Goal: Check status: Check status

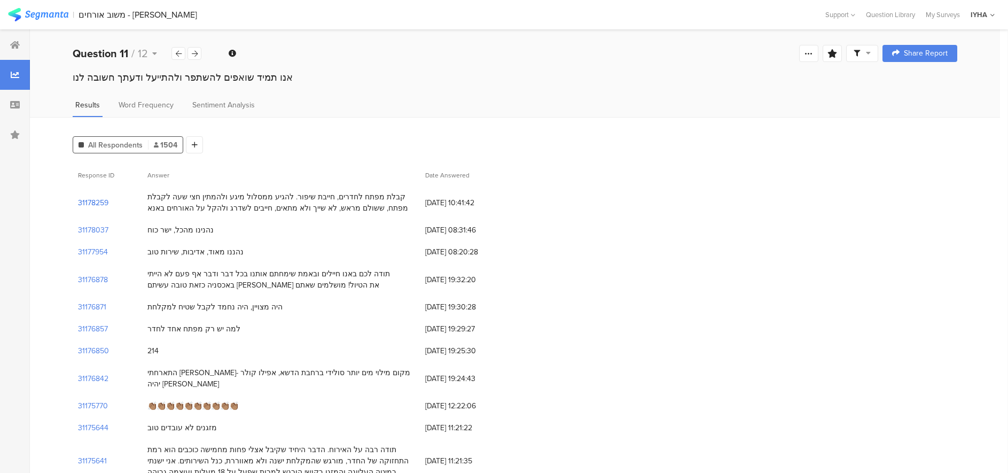
click at [91, 205] on section "31178259" at bounding box center [93, 202] width 30 height 11
